Goal: Complete application form: Complete application form

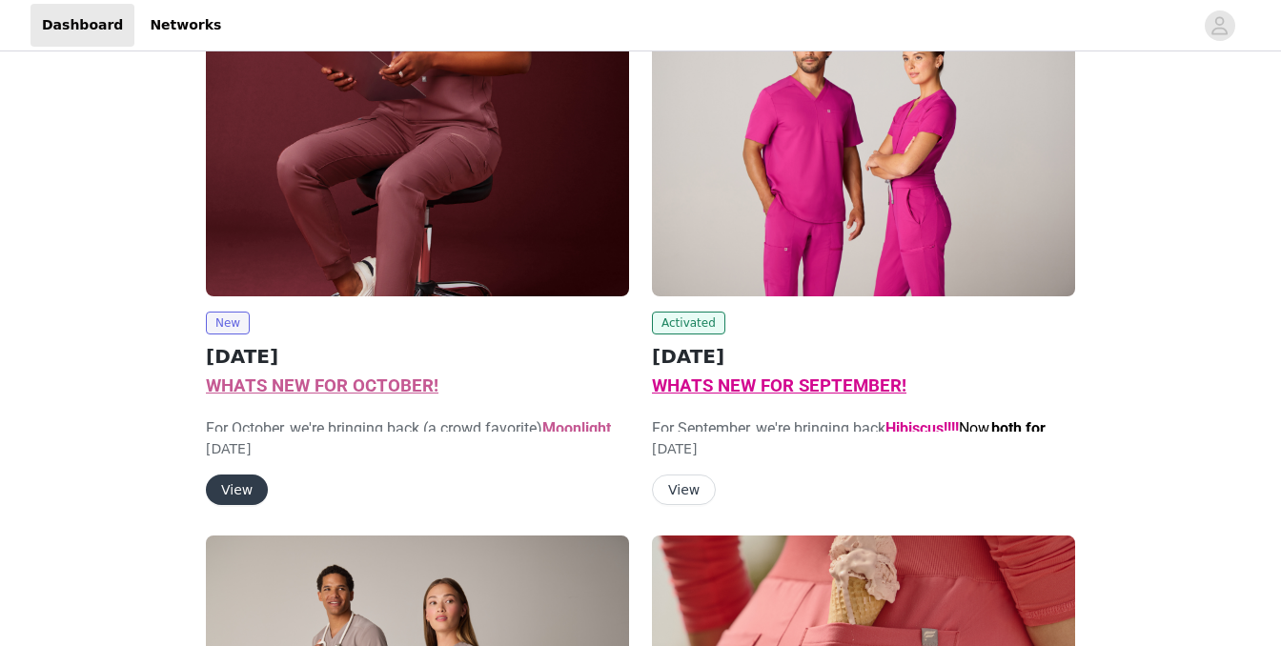
click at [240, 493] on button "View" at bounding box center [237, 490] width 62 height 30
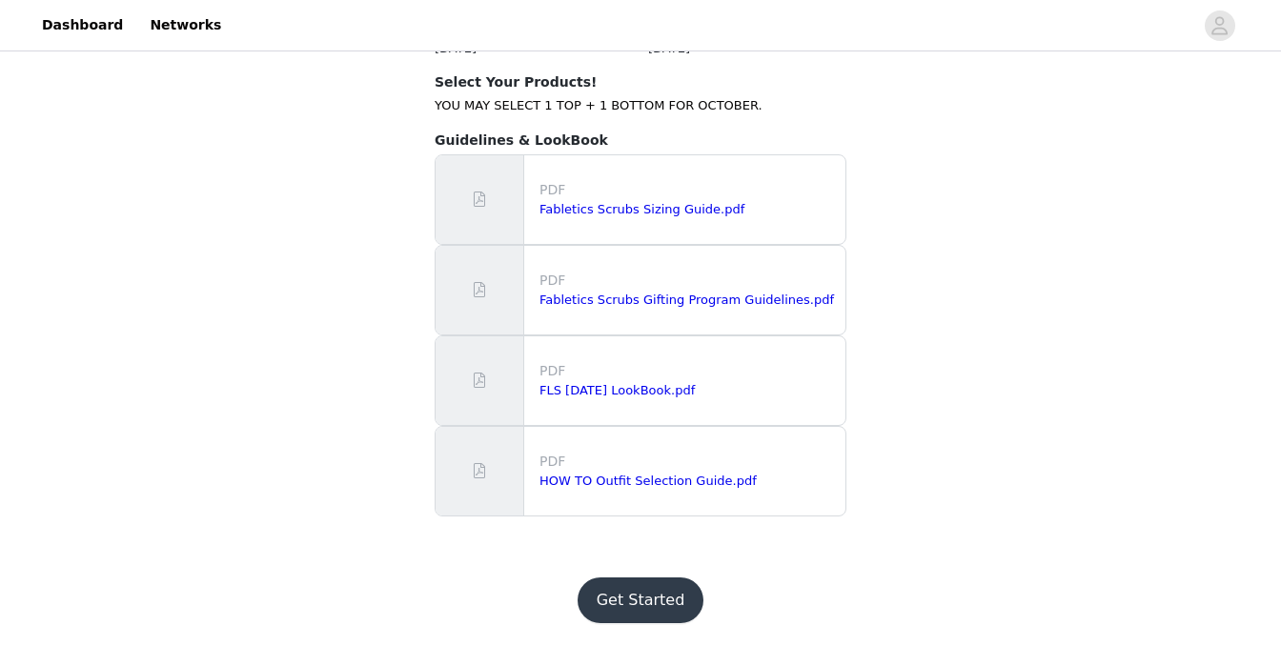
scroll to position [2098, 0]
click at [638, 606] on button "Get Started" at bounding box center [640, 600] width 127 height 46
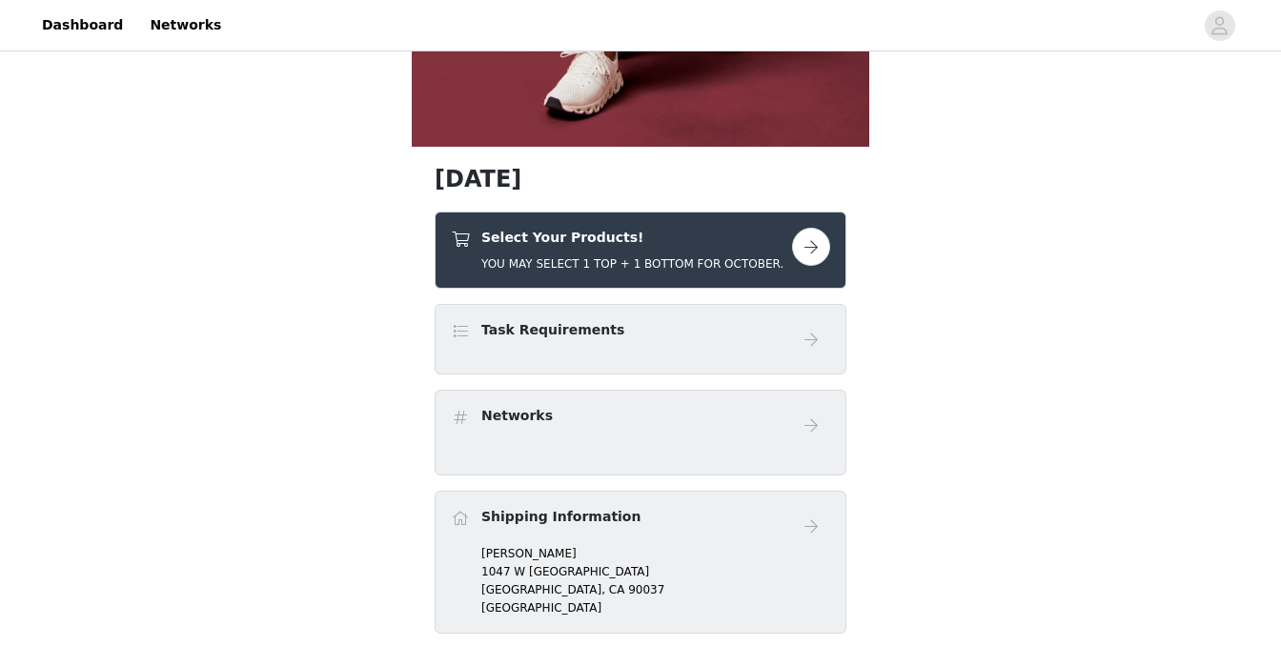
scroll to position [672, 0]
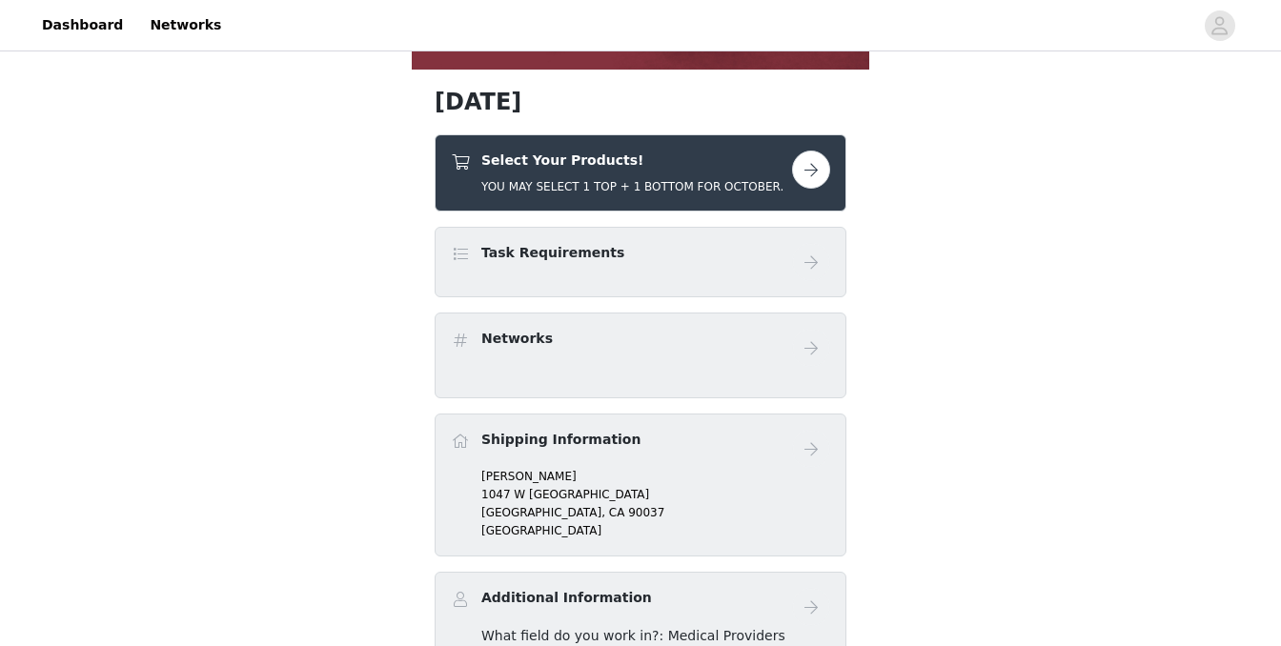
click at [645, 172] on div "Select Your Products! YOU MAY SELECT 1 TOP + 1 BOTTOM FOR OCTOBER." at bounding box center [632, 173] width 302 height 45
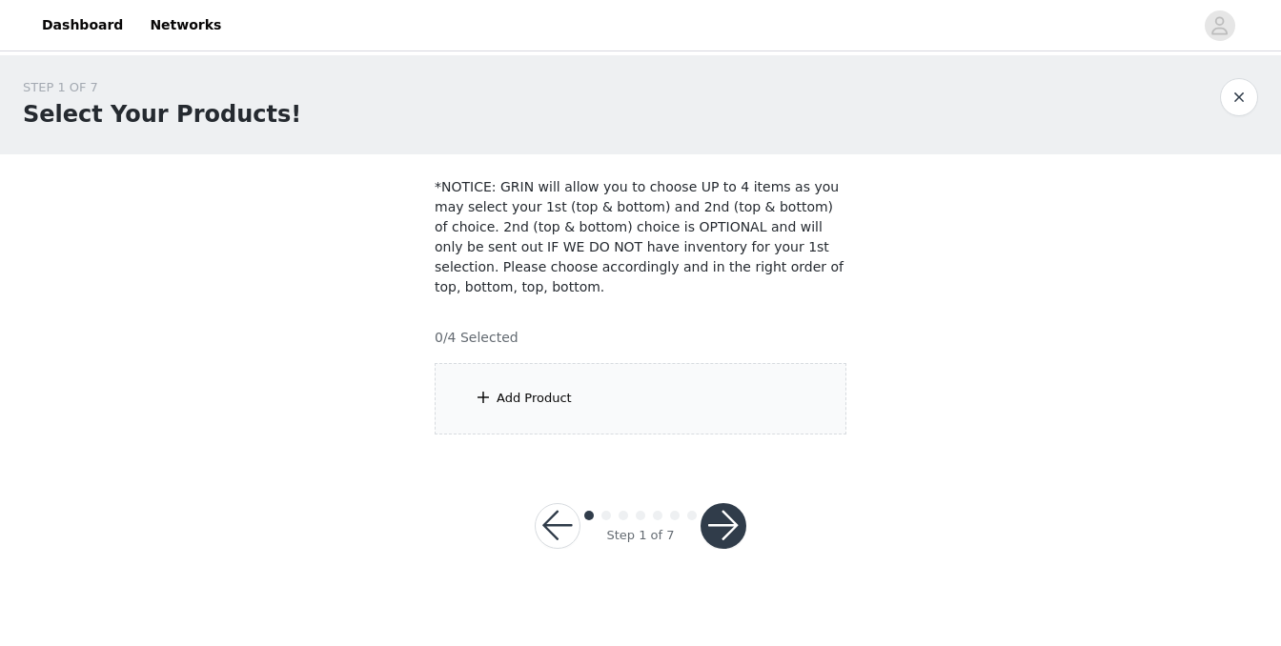
click at [601, 385] on div "Add Product" at bounding box center [641, 398] width 412 height 71
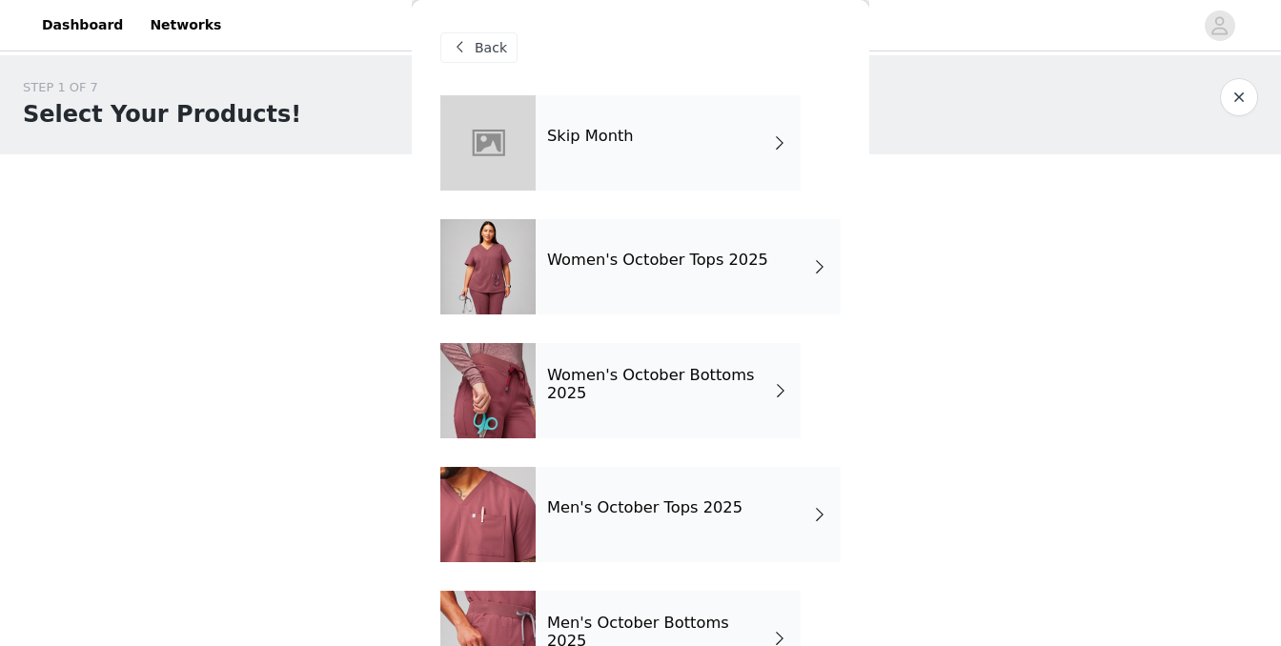
click at [601, 418] on div "Women's October Bottoms 2025" at bounding box center [668, 390] width 265 height 95
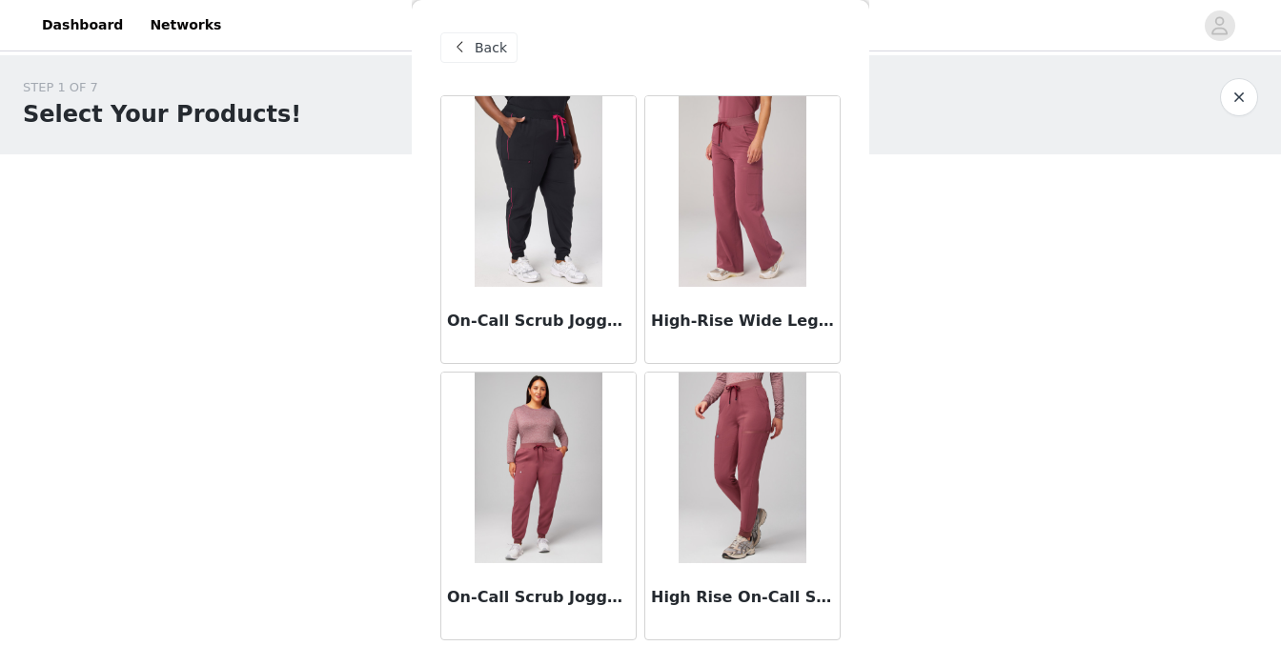
click at [760, 259] on img at bounding box center [741, 191] width 127 height 191
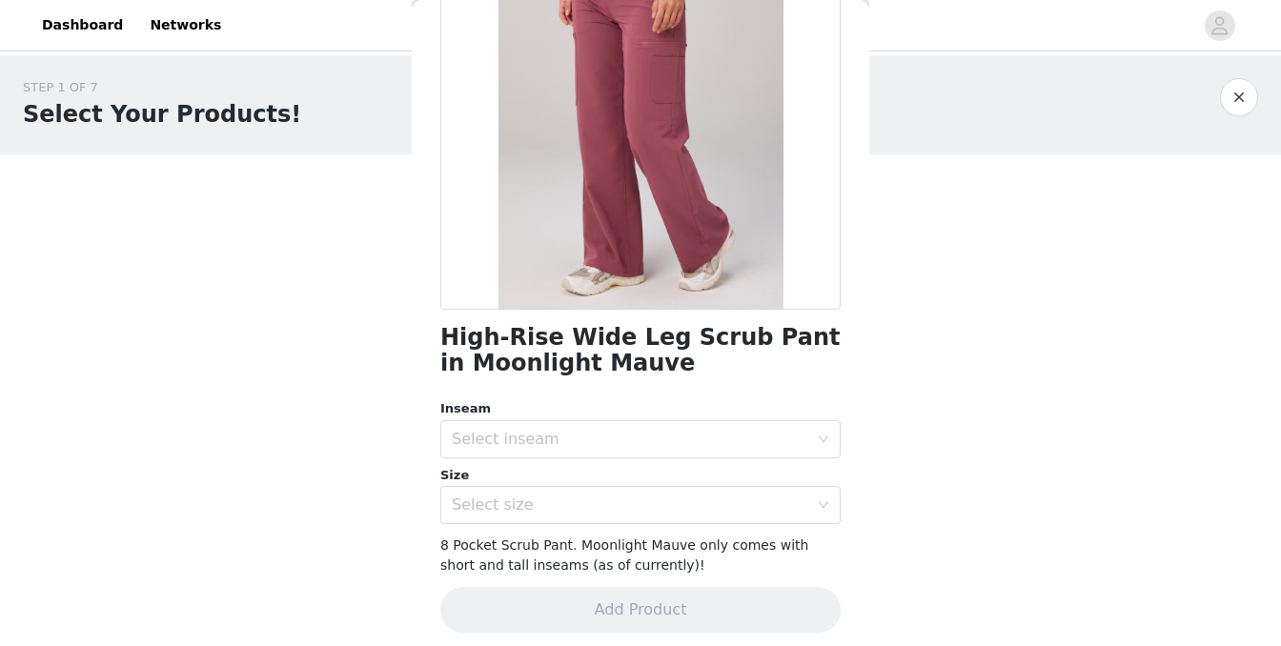
scroll to position [224, 0]
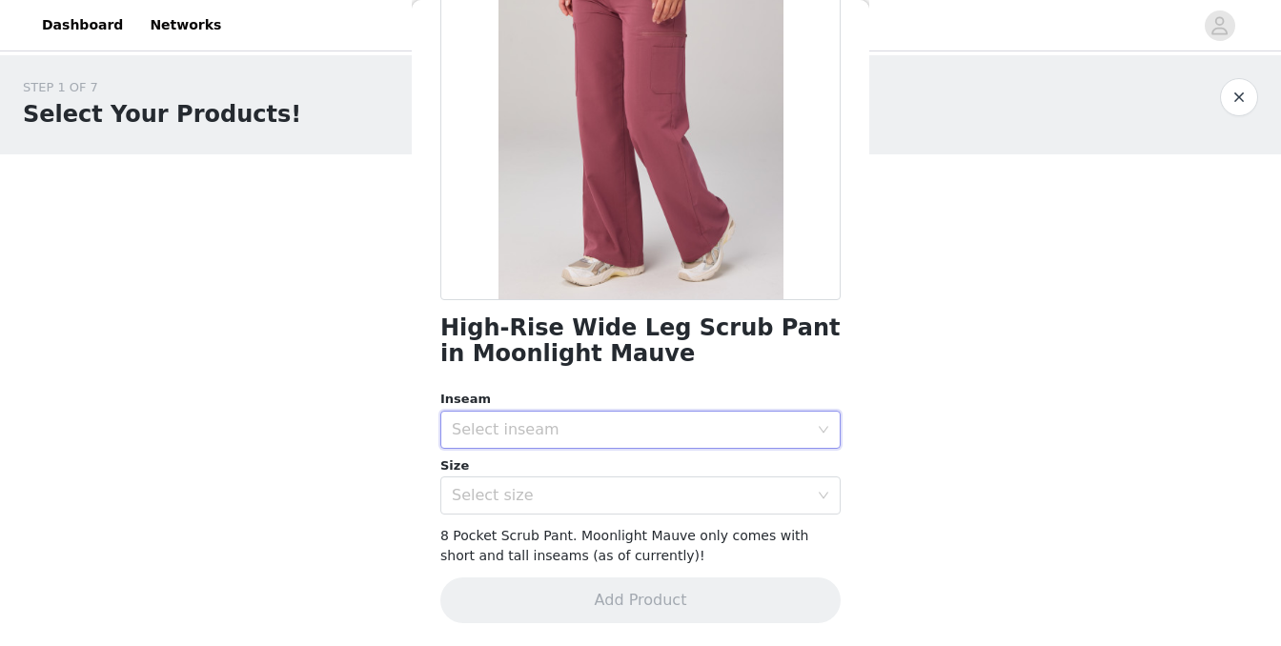
click at [645, 445] on div "Select inseam" at bounding box center [634, 430] width 365 height 36
click at [593, 505] on li "Regular" at bounding box center [640, 502] width 400 height 30
click at [589, 505] on div "Select size" at bounding box center [634, 495] width 365 height 36
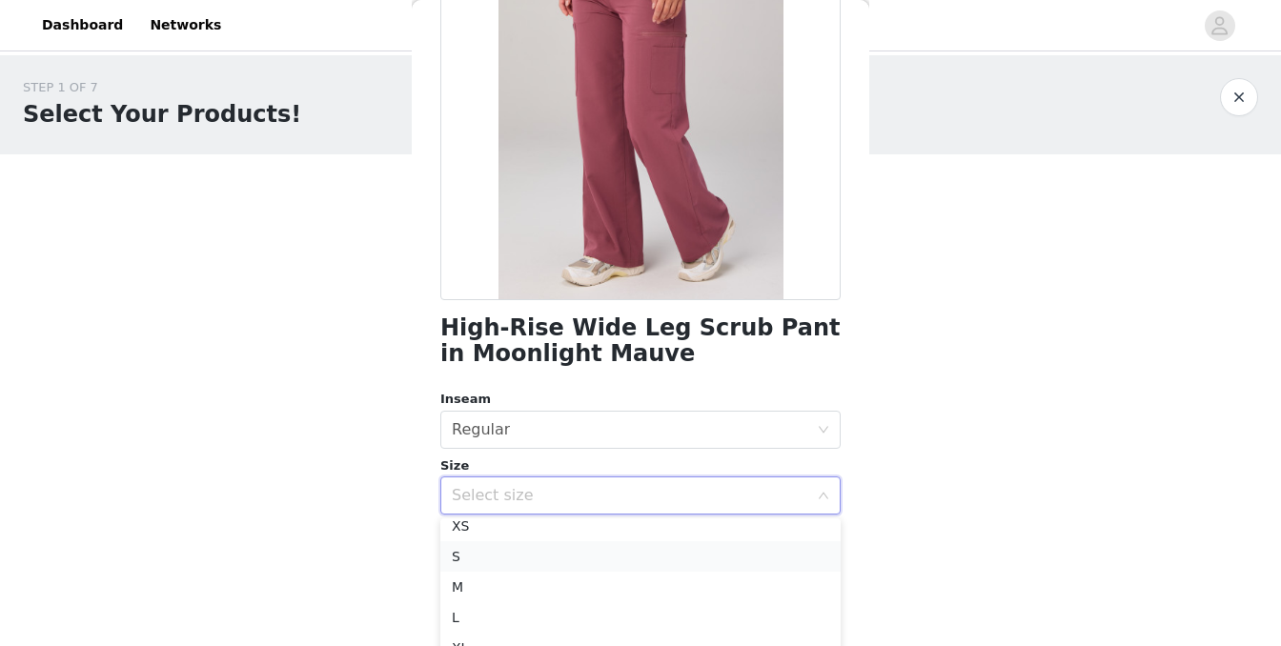
scroll to position [56, 0]
click at [517, 596] on li "L" at bounding box center [640, 603] width 400 height 30
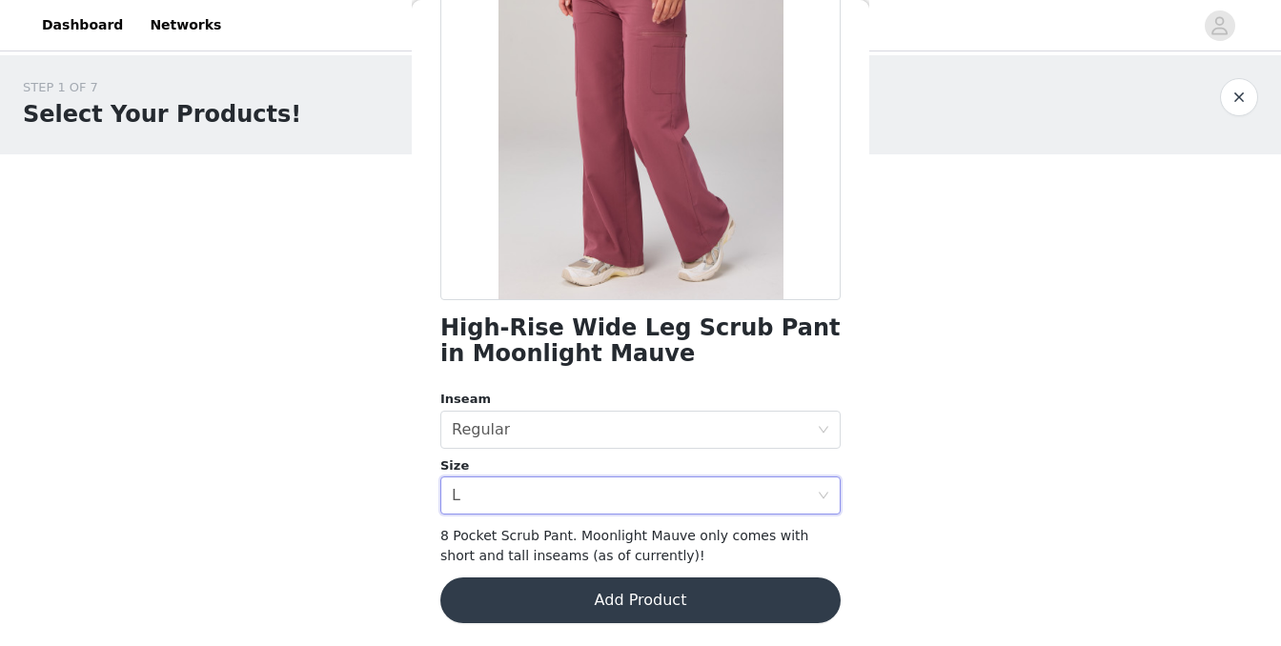
click at [558, 603] on button "Add Product" at bounding box center [640, 600] width 400 height 46
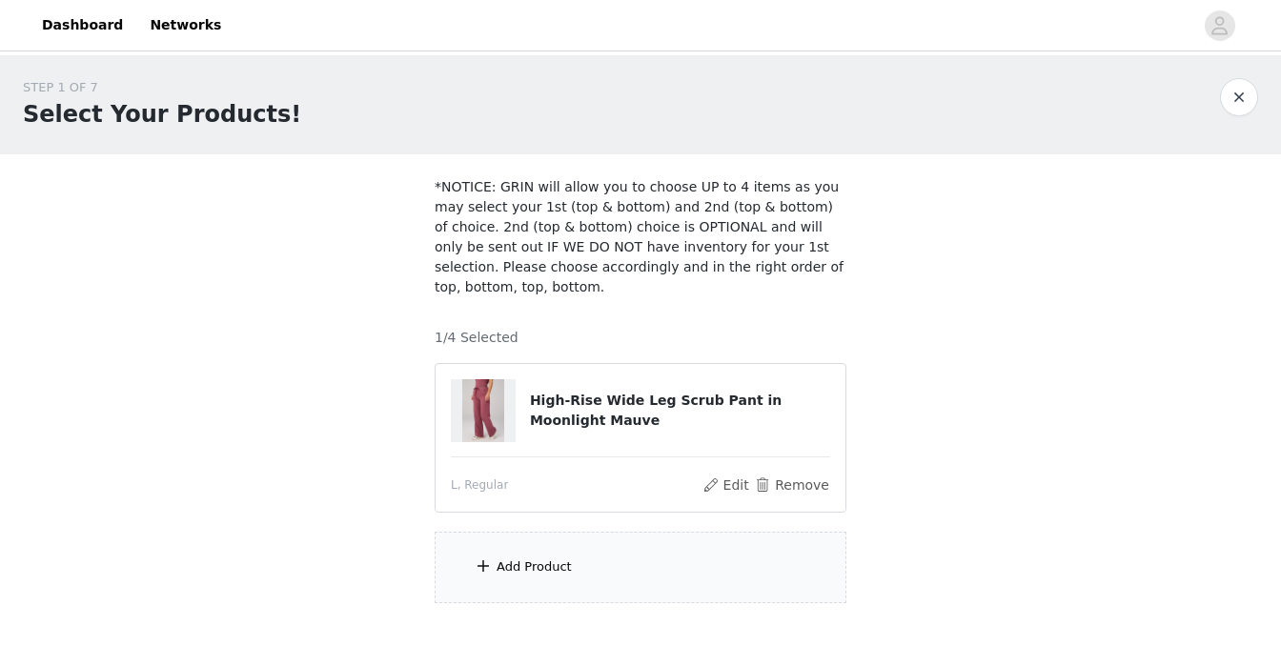
click at [568, 575] on div "Add Product" at bounding box center [533, 566] width 75 height 19
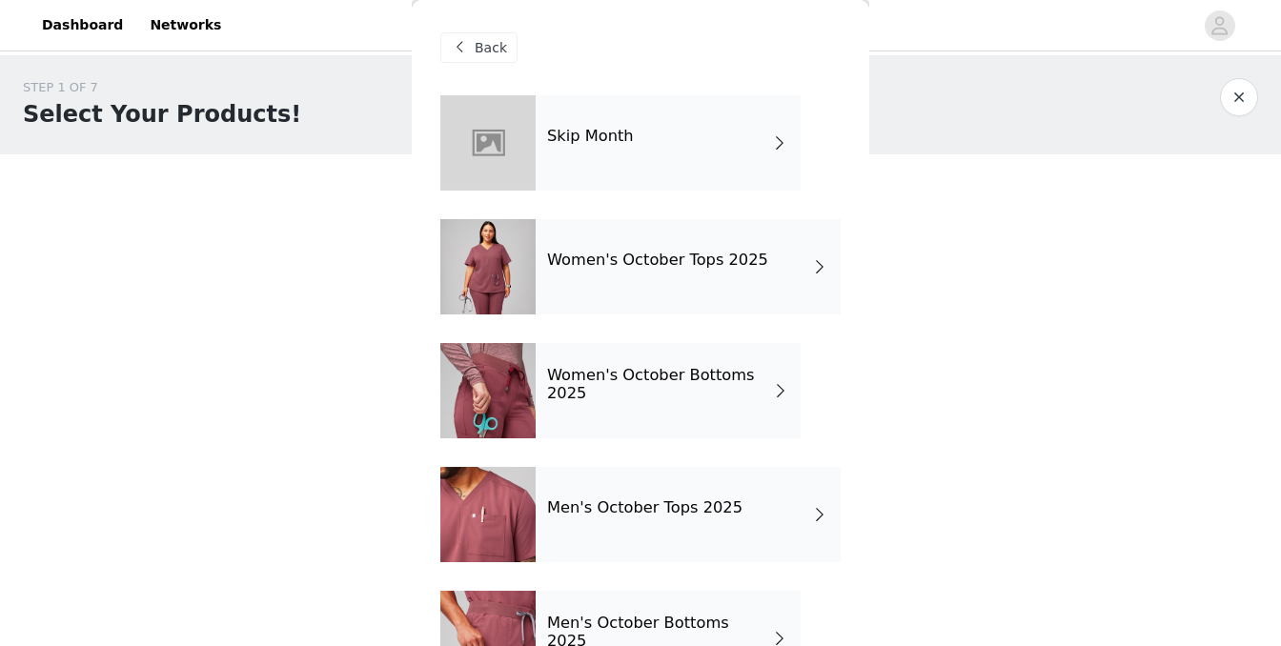
click at [635, 266] on h4 "Women's October Tops 2025" at bounding box center [657, 260] width 221 height 17
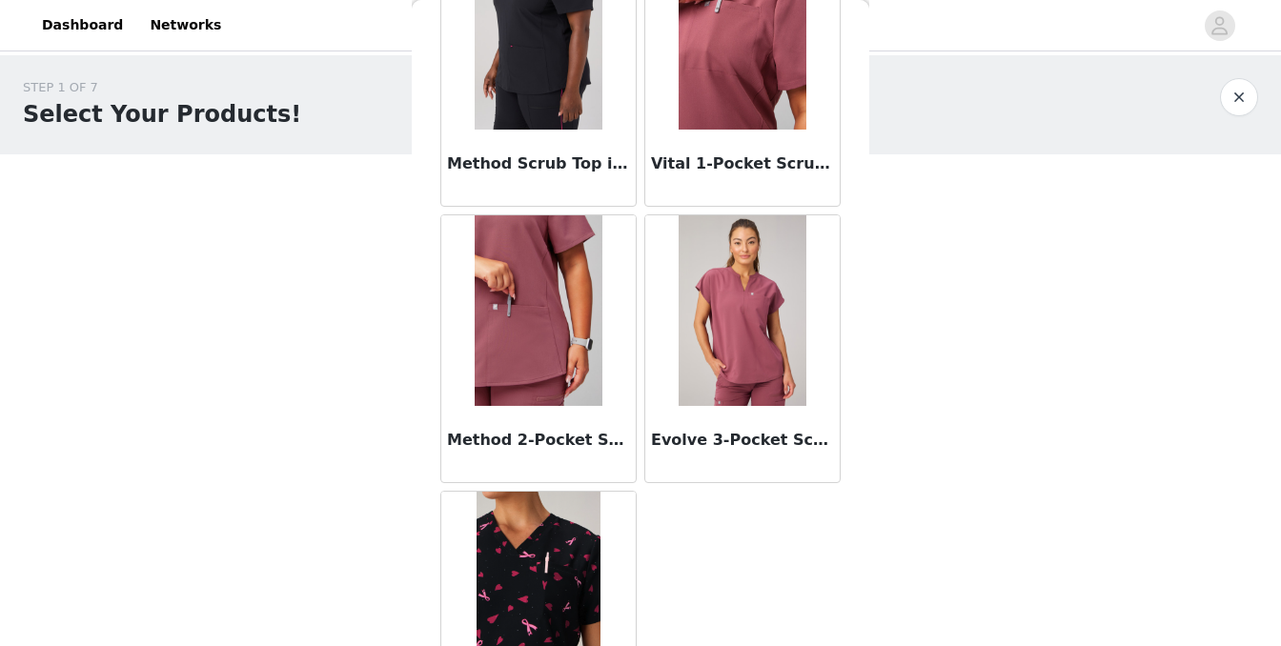
scroll to position [162, 0]
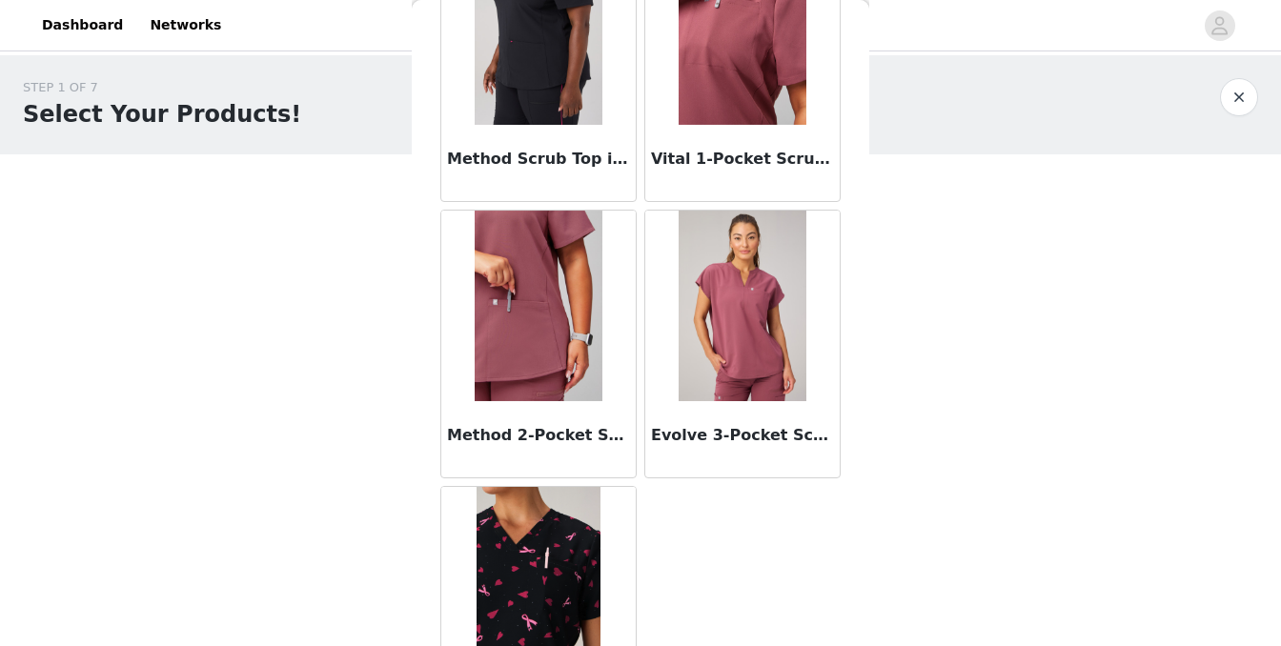
click at [758, 288] on img at bounding box center [741, 306] width 127 height 191
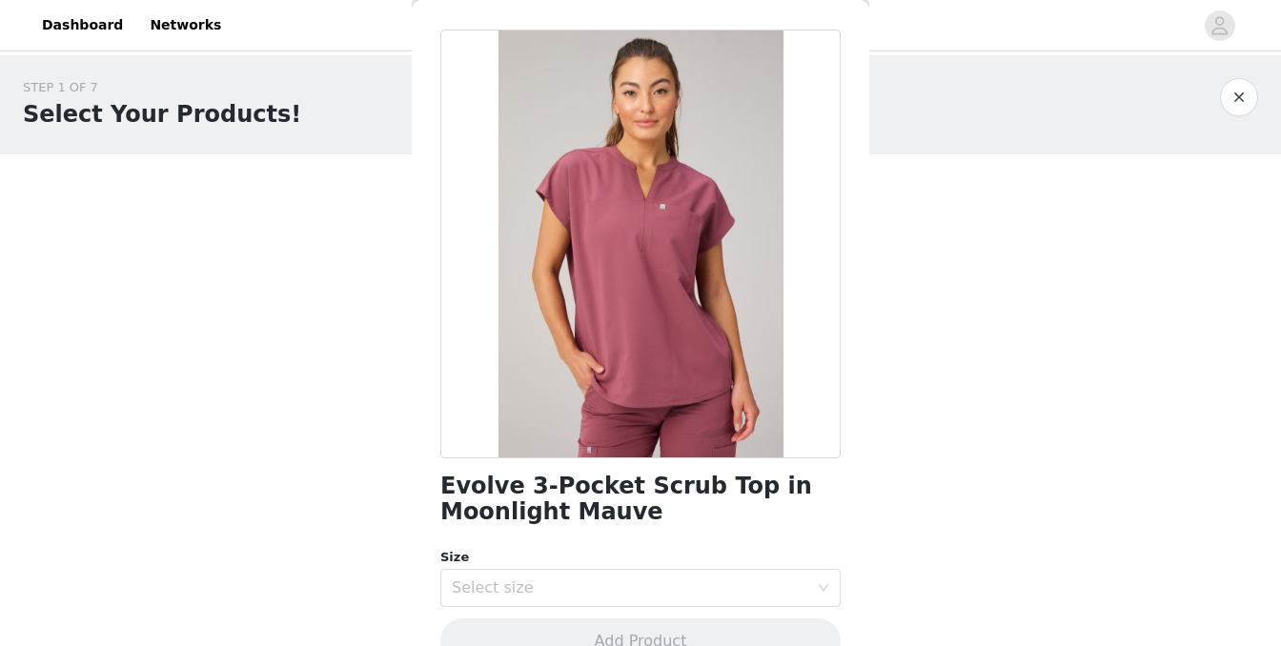
scroll to position [106, 0]
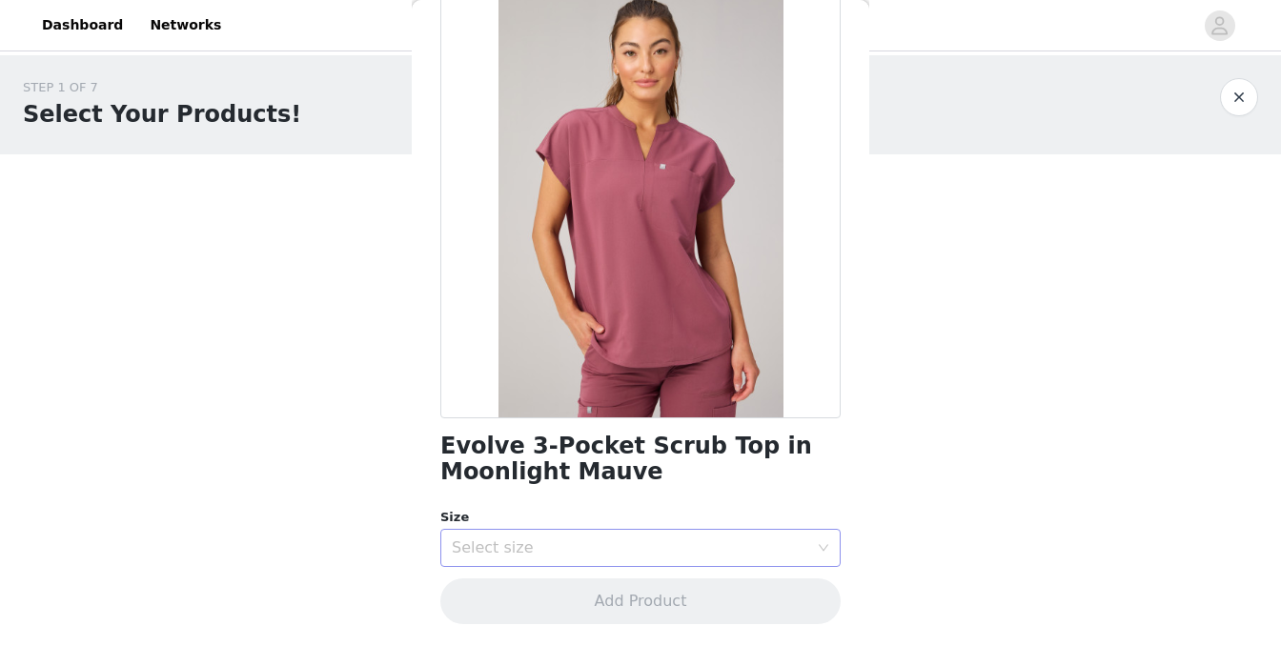
click at [559, 547] on div "Select size" at bounding box center [630, 547] width 356 height 19
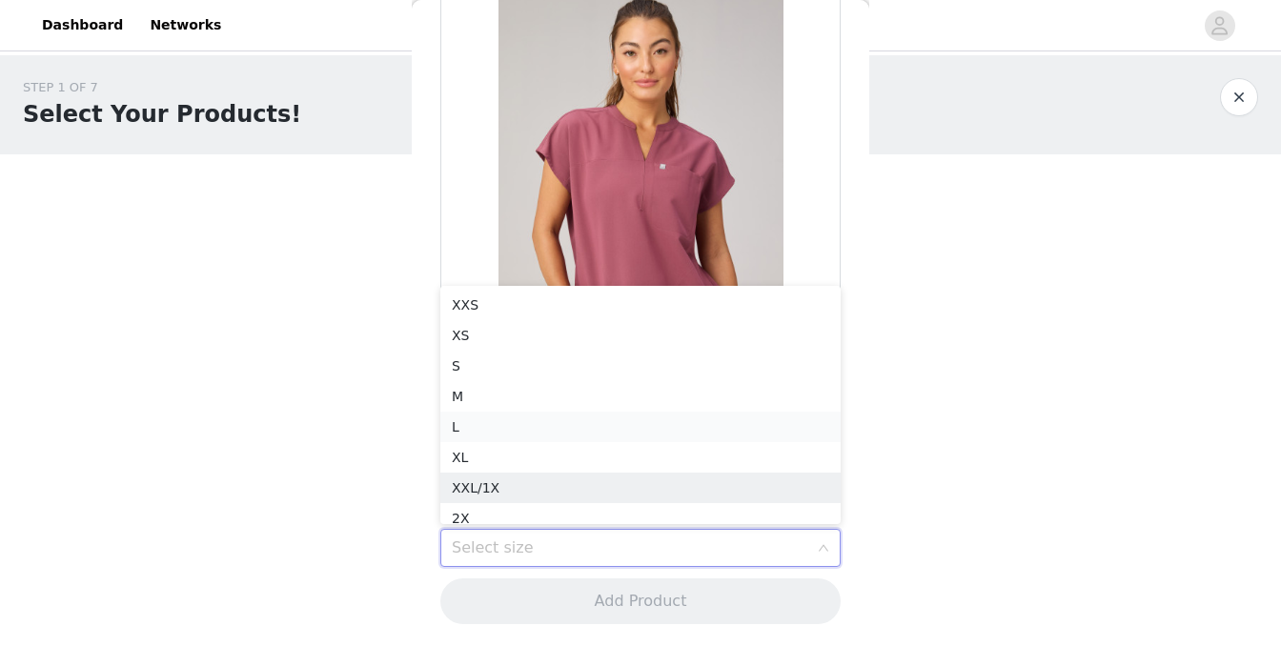
scroll to position [10, 0]
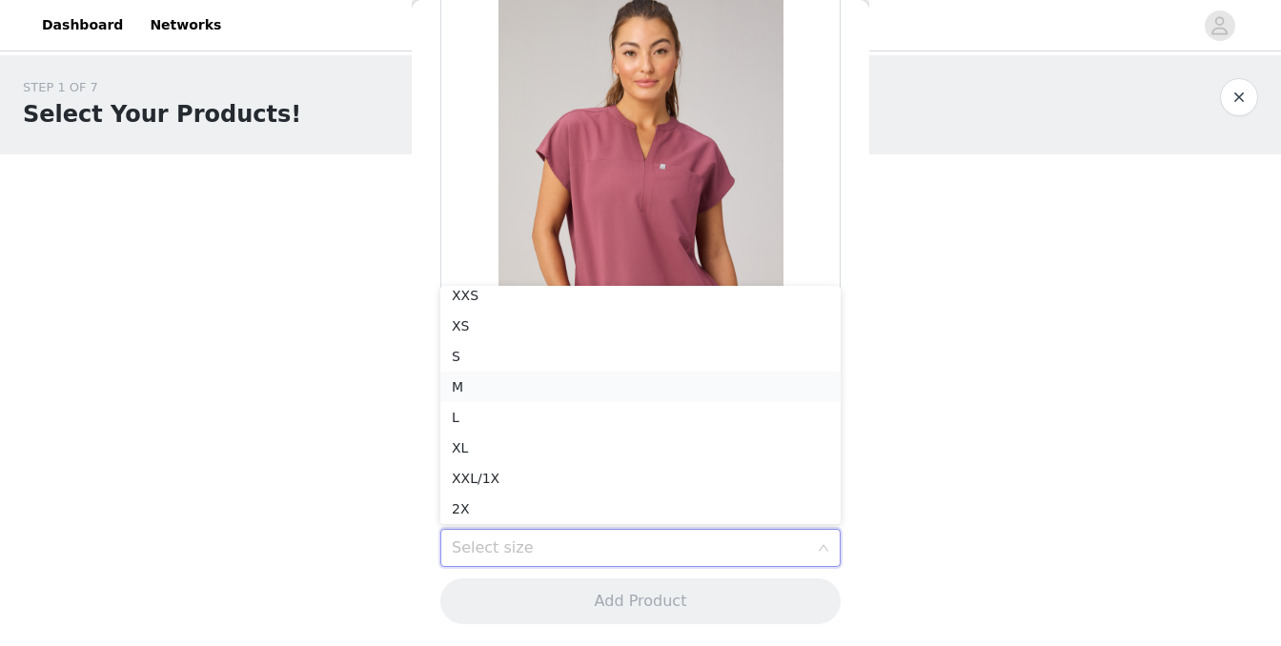
click at [561, 382] on li "M" at bounding box center [640, 387] width 400 height 30
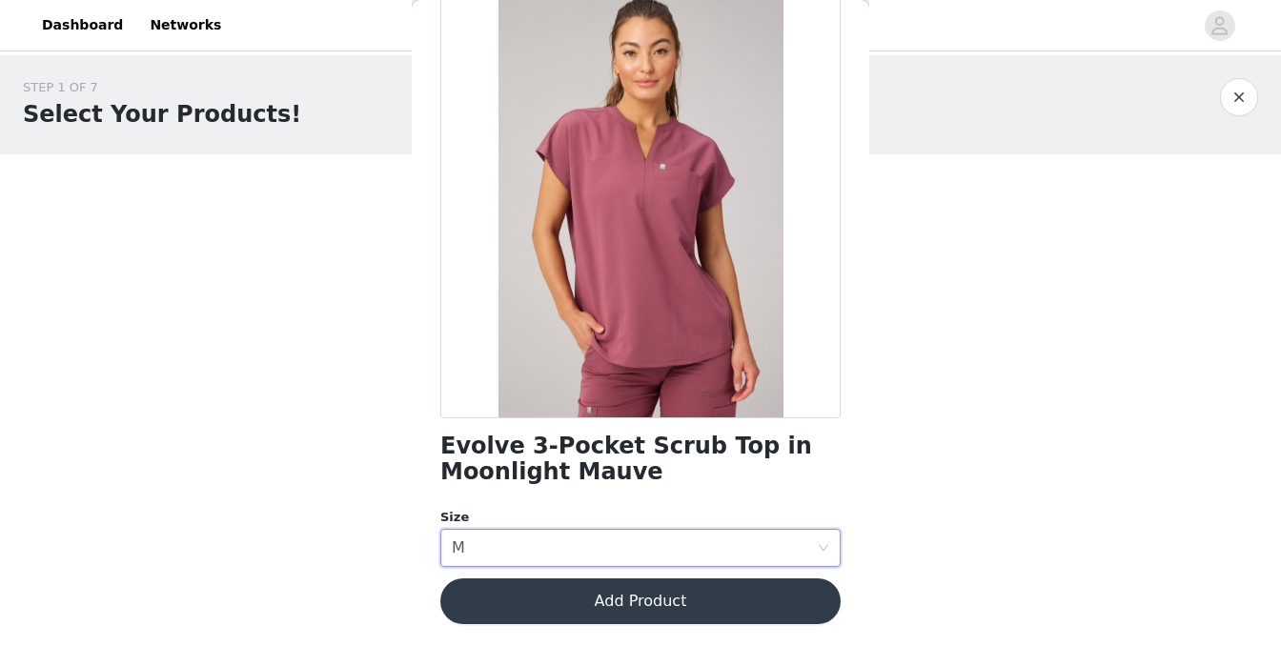
click at [521, 604] on button "Add Product" at bounding box center [640, 601] width 400 height 46
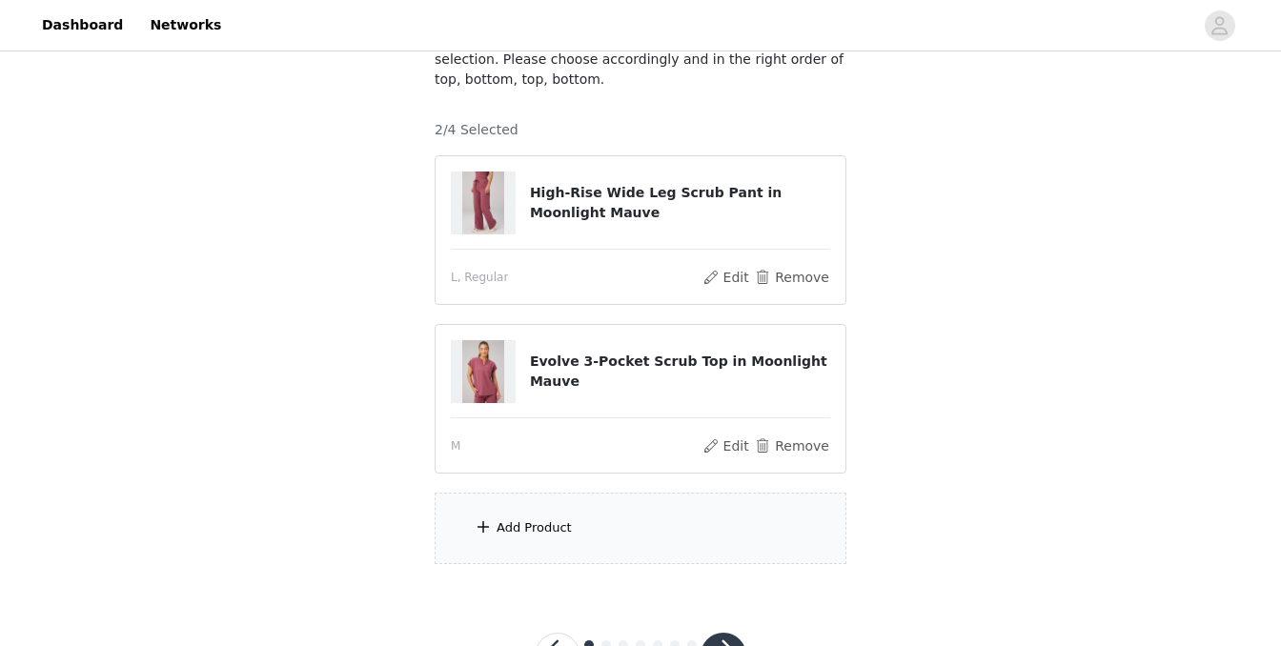
scroll to position [285, 0]
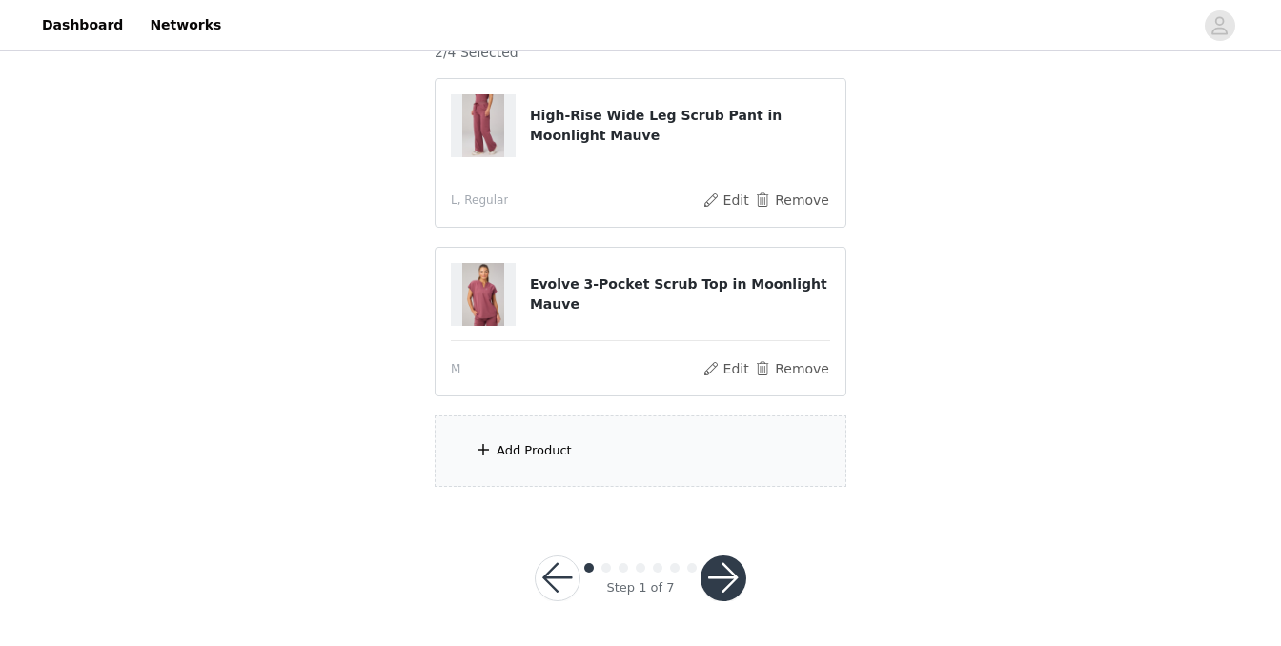
click at [727, 583] on button "button" at bounding box center [723, 579] width 46 height 46
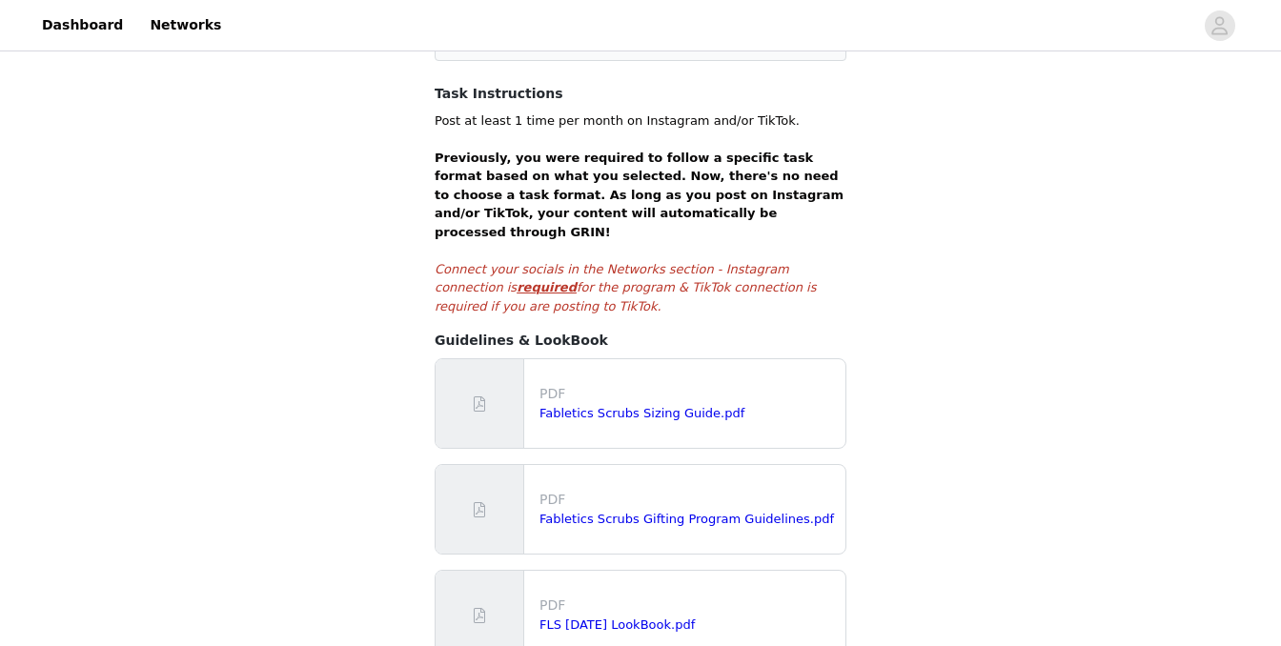
scroll to position [513, 0]
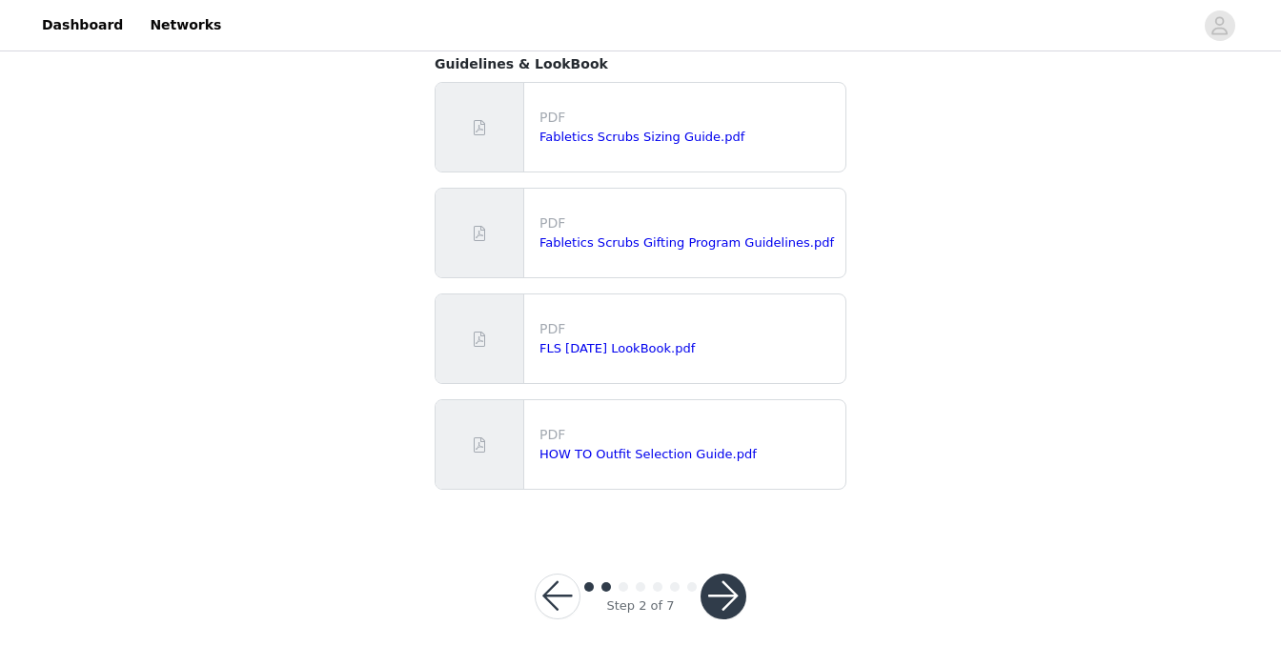
click at [732, 574] on button "button" at bounding box center [723, 597] width 46 height 46
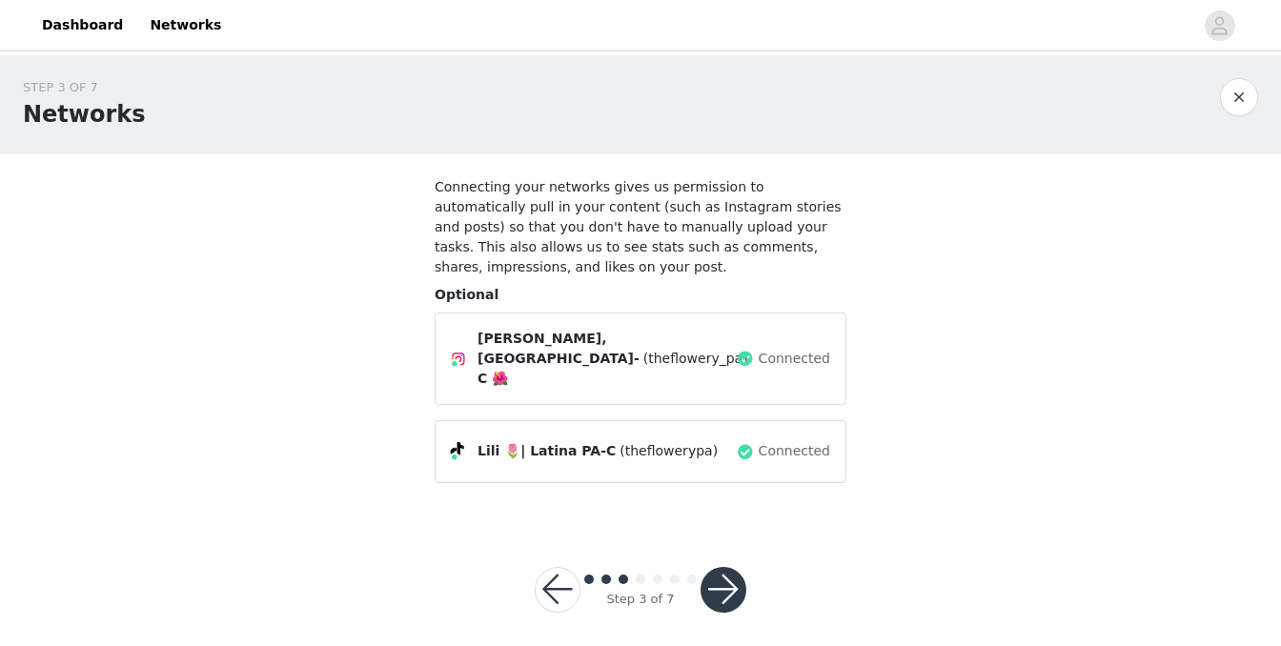
click at [730, 567] on button "button" at bounding box center [723, 590] width 46 height 46
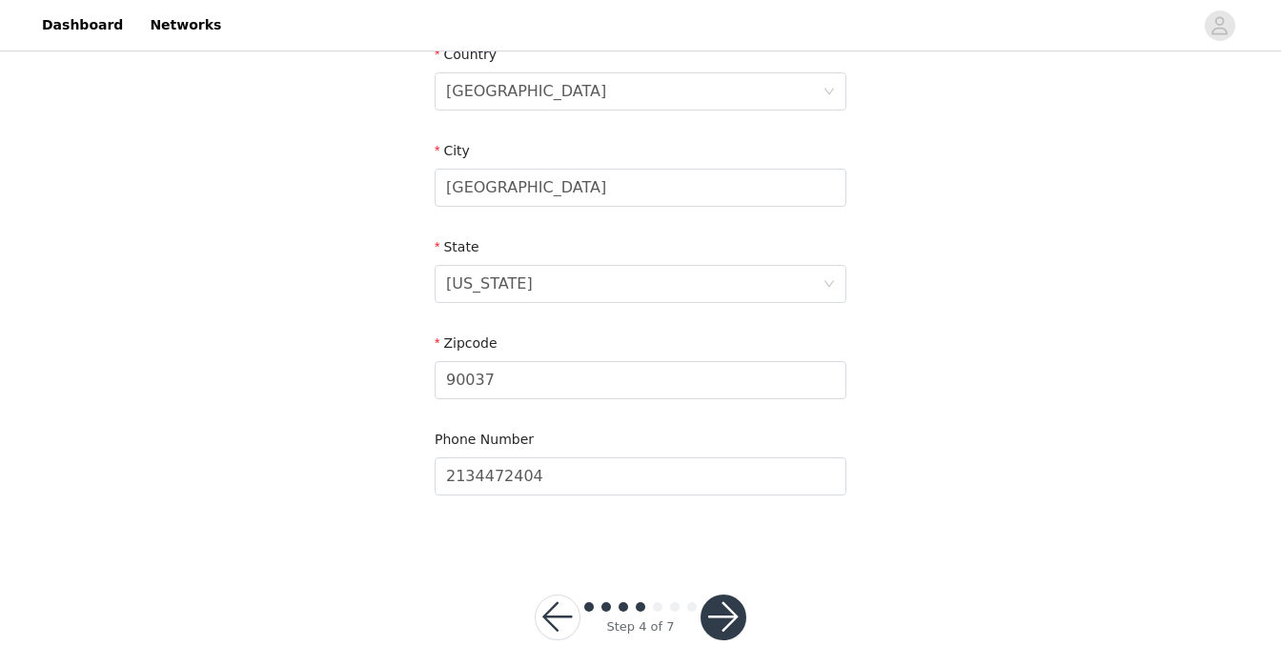
scroll to position [693, 0]
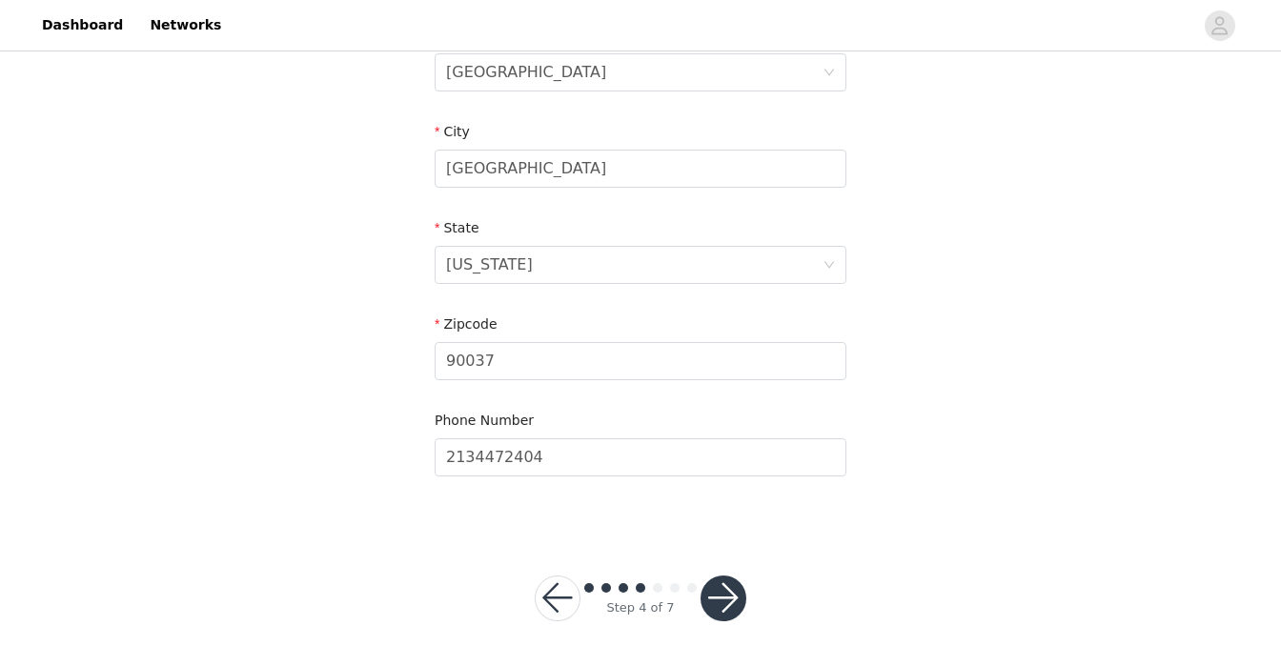
click at [723, 582] on button "button" at bounding box center [723, 599] width 46 height 46
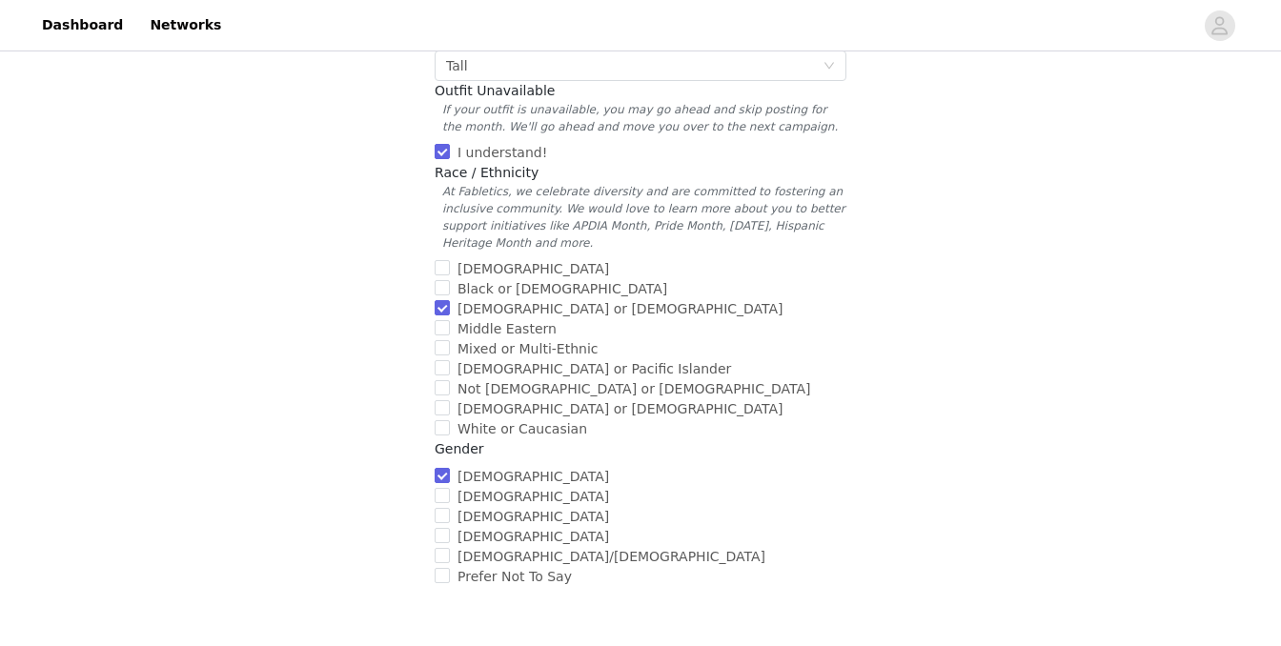
scroll to position [782, 0]
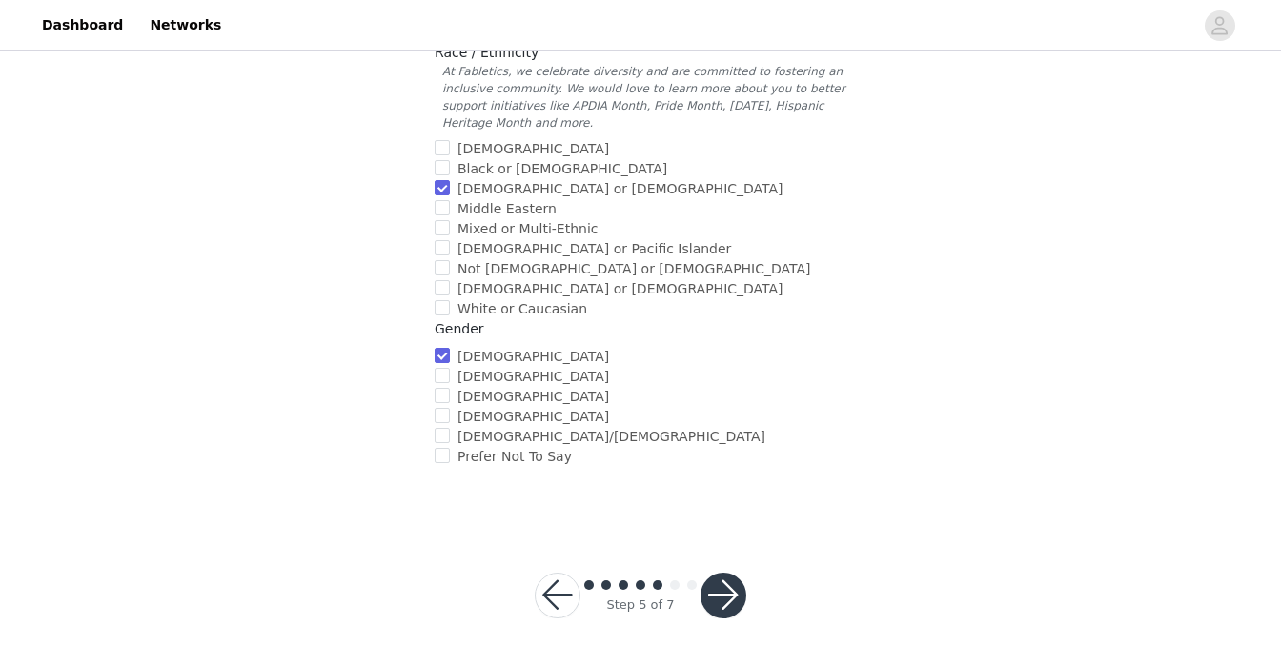
click at [714, 583] on button "button" at bounding box center [723, 596] width 46 height 46
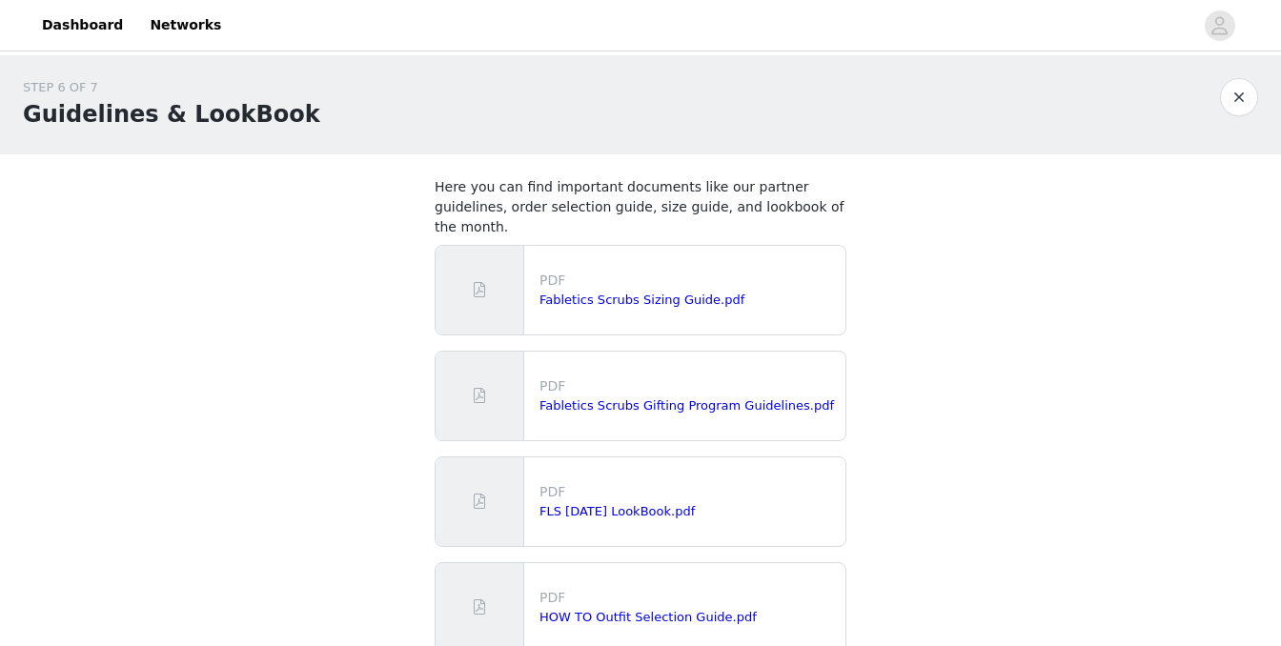
scroll to position [161, 0]
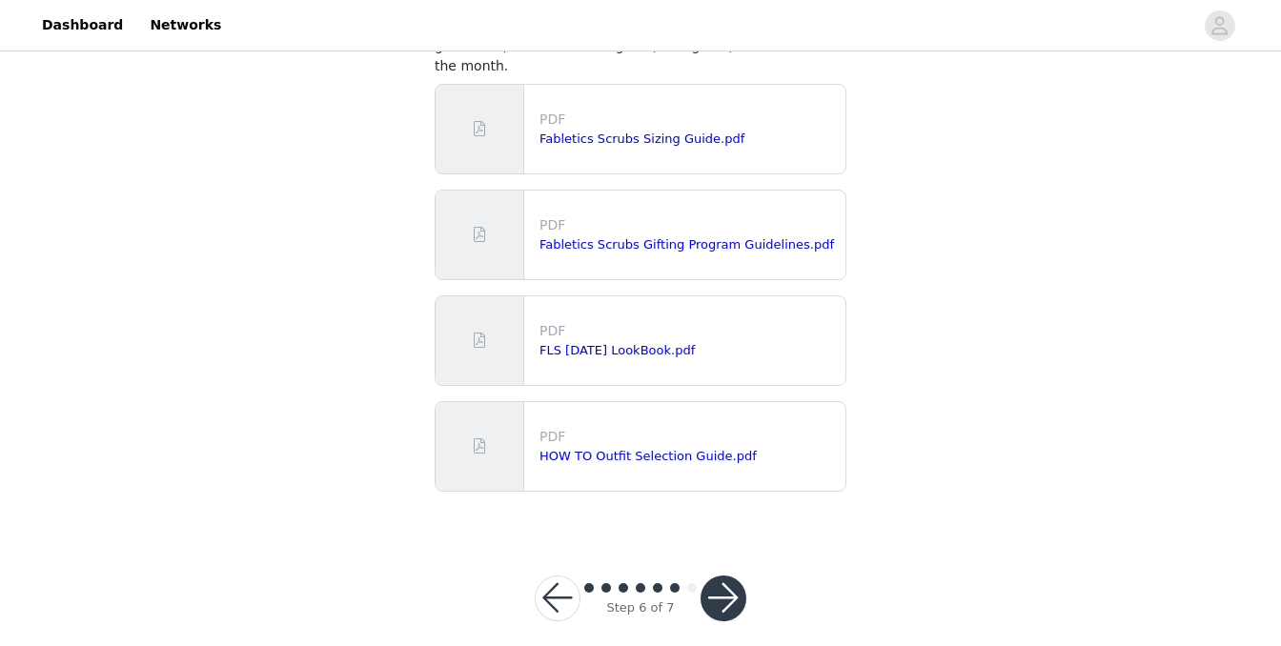
click at [719, 582] on button "button" at bounding box center [723, 599] width 46 height 46
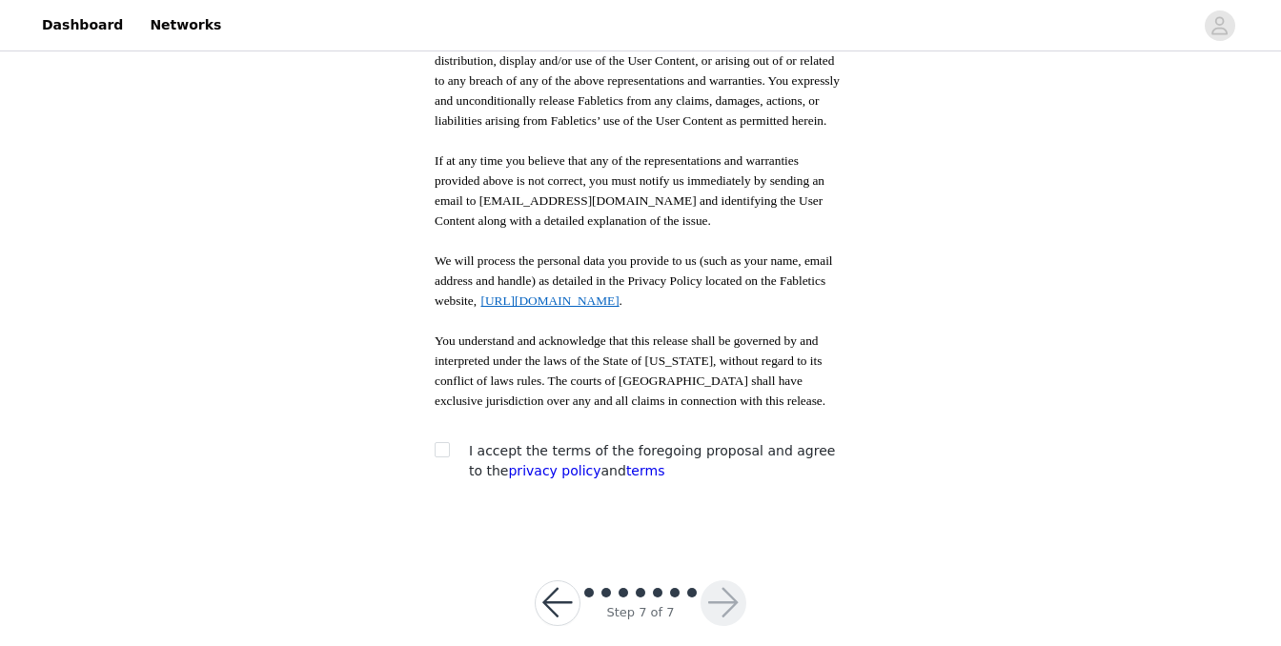
scroll to position [1075, 0]
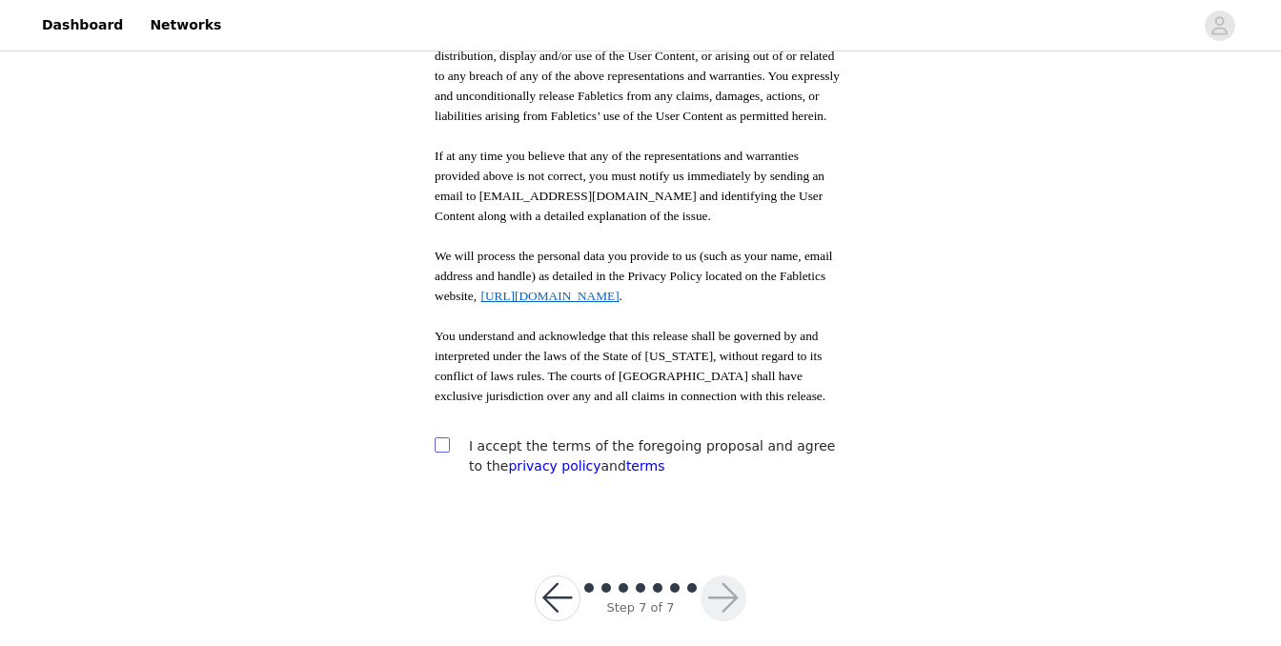
click at [440, 437] on input "checkbox" at bounding box center [441, 443] width 13 height 13
checkbox input "true"
click at [738, 576] on button "button" at bounding box center [723, 599] width 46 height 46
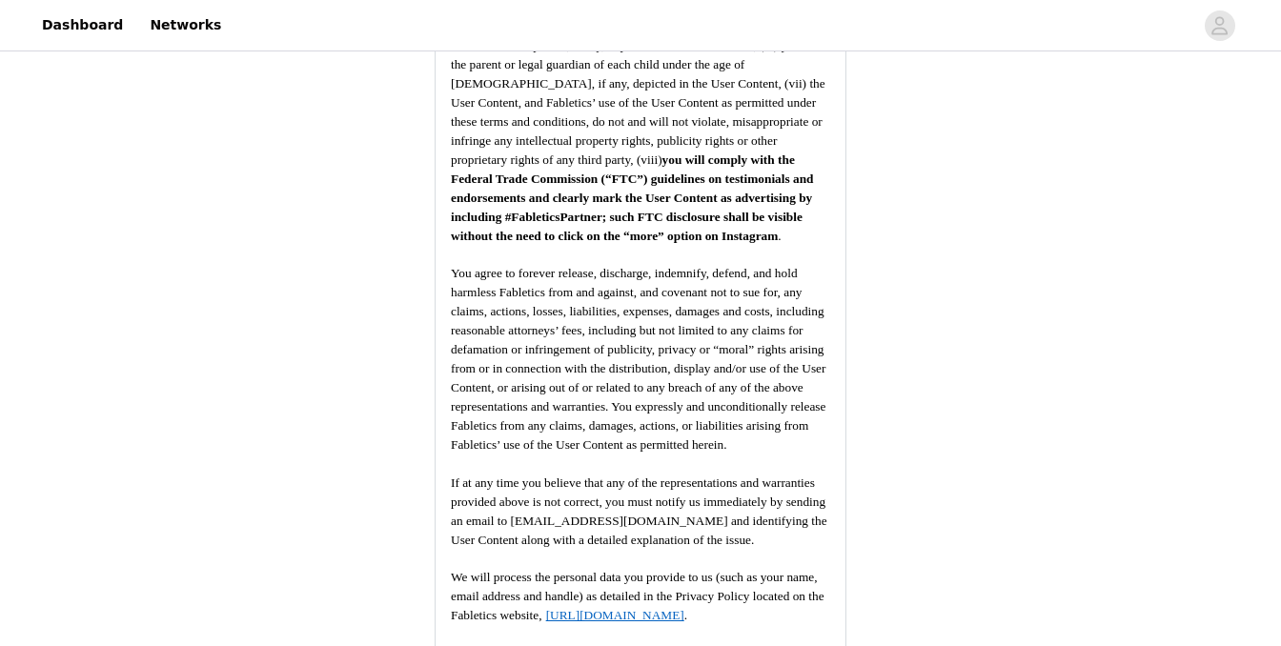
scroll to position [2806, 0]
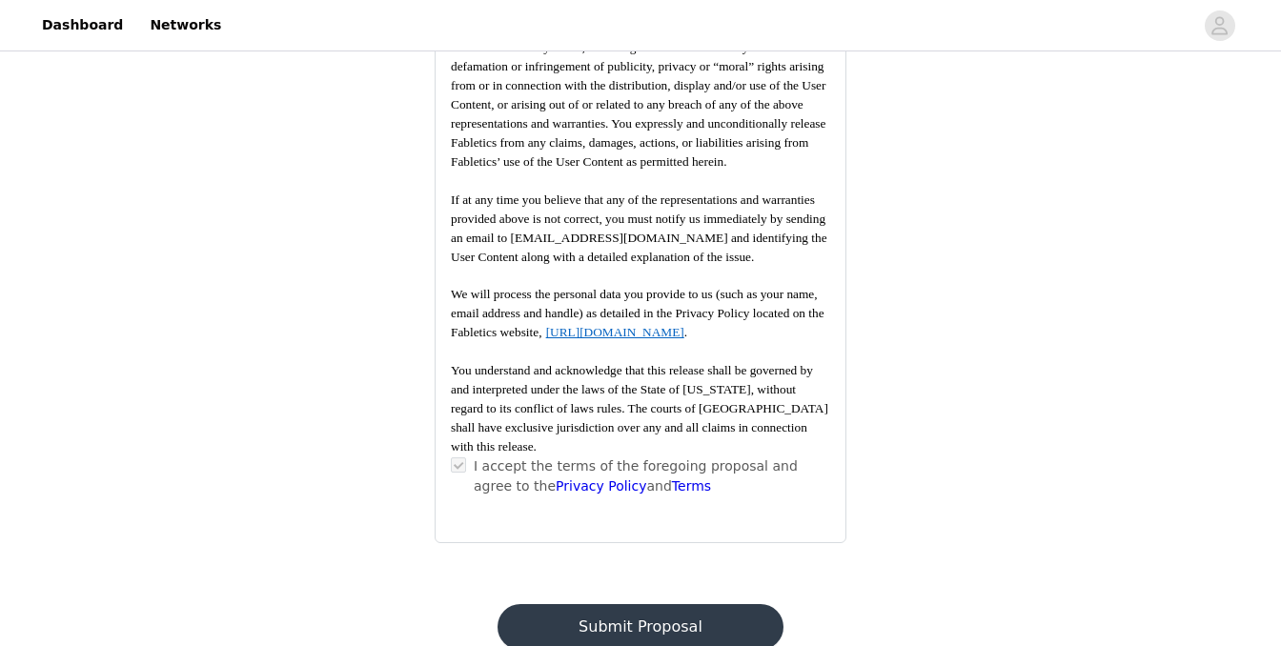
click at [565, 604] on button "Submit Proposal" at bounding box center [639, 627] width 285 height 46
